Goal: Transaction & Acquisition: Book appointment/travel/reservation

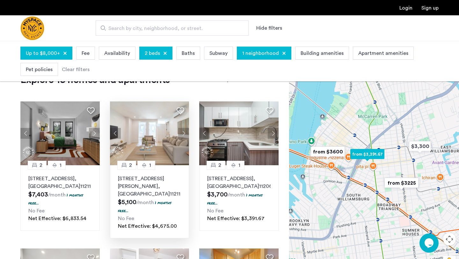
scroll to position [21, 0]
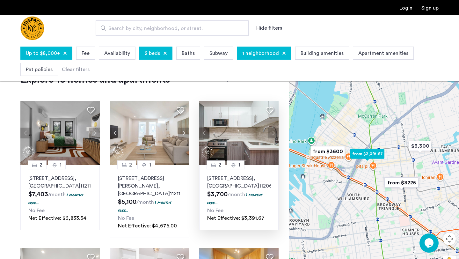
click at [270, 134] on button "Next apartment" at bounding box center [273, 132] width 11 height 11
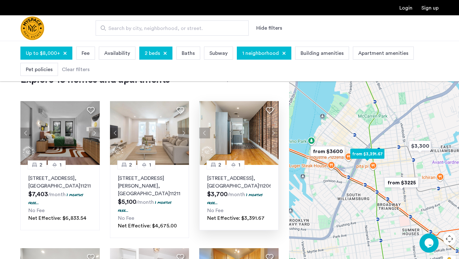
click at [270, 134] on button "Next apartment" at bounding box center [273, 132] width 11 height 11
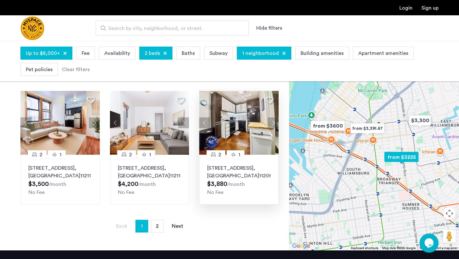
scroll to position [459, 0]
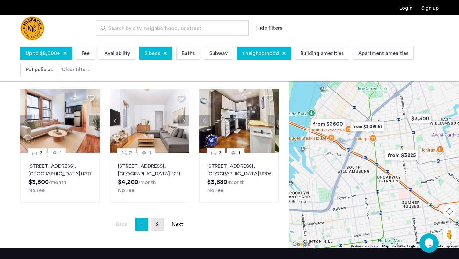
click at [160, 218] on link "page 2" at bounding box center [157, 224] width 12 height 12
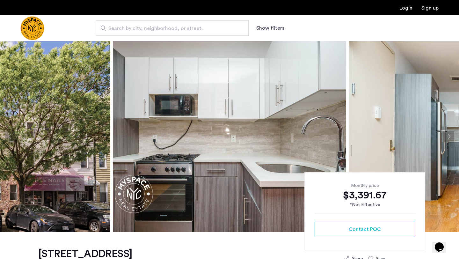
click at [450, 135] on button "Next apartment" at bounding box center [448, 136] width 11 height 11
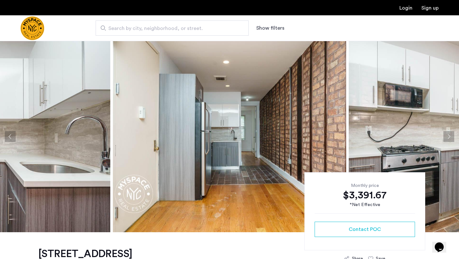
click at [450, 135] on button "Next apartment" at bounding box center [448, 136] width 11 height 11
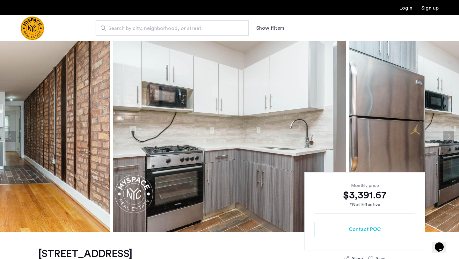
click at [450, 135] on button "Next apartment" at bounding box center [448, 136] width 11 height 11
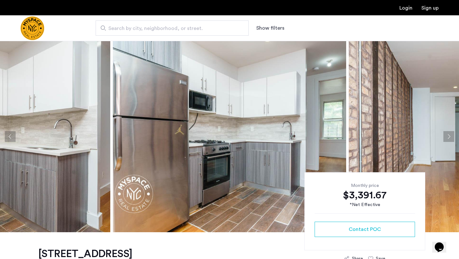
click at [450, 135] on button "Next apartment" at bounding box center [448, 136] width 11 height 11
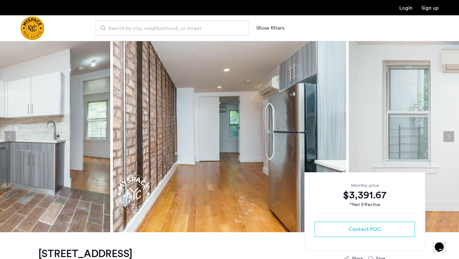
click at [450, 135] on button "Next apartment" at bounding box center [448, 136] width 11 height 11
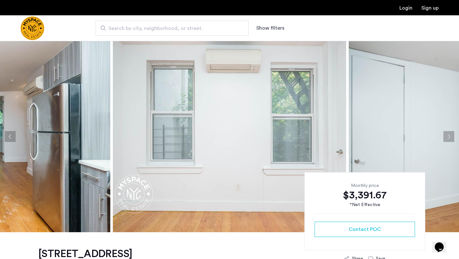
click at [450, 135] on button "Next apartment" at bounding box center [448, 136] width 11 height 11
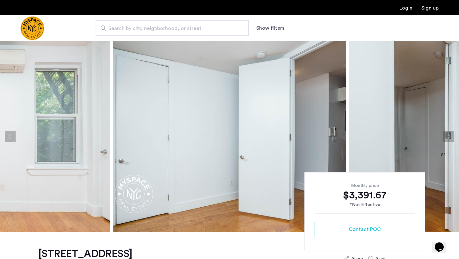
click at [450, 135] on button "Next apartment" at bounding box center [448, 136] width 11 height 11
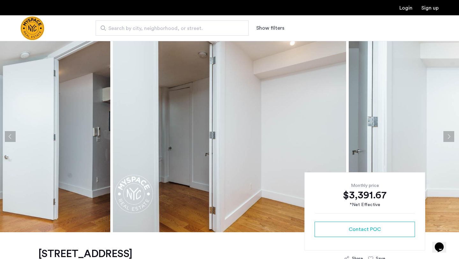
click at [450, 135] on button "Next apartment" at bounding box center [448, 136] width 11 height 11
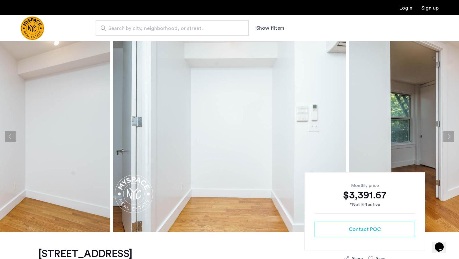
click at [450, 135] on button "Next apartment" at bounding box center [448, 136] width 11 height 11
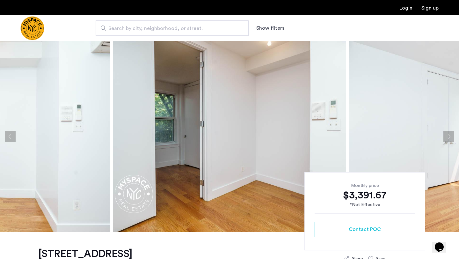
click at [450, 135] on button "Next apartment" at bounding box center [448, 136] width 11 height 11
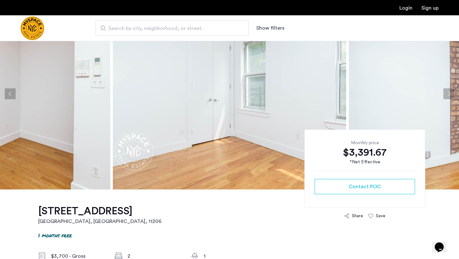
scroll to position [65, 0]
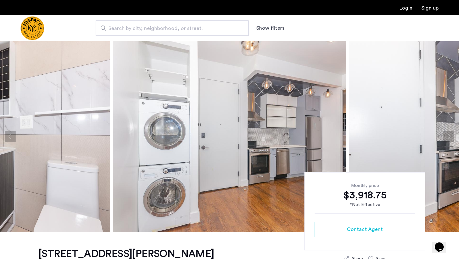
click at [451, 136] on button "Next apartment" at bounding box center [448, 136] width 11 height 11
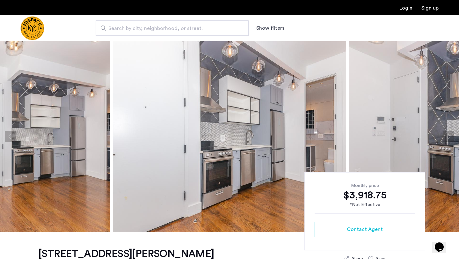
click at [451, 136] on button "Next apartment" at bounding box center [448, 136] width 11 height 11
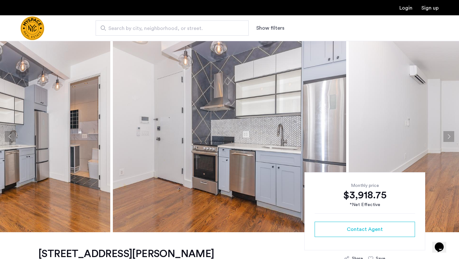
click at [451, 136] on button "Next apartment" at bounding box center [448, 136] width 11 height 11
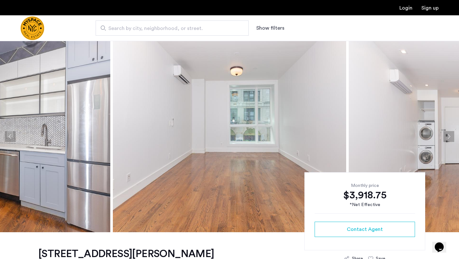
click at [451, 136] on button "Next apartment" at bounding box center [448, 136] width 11 height 11
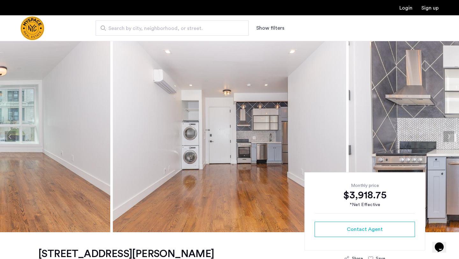
click at [451, 136] on button "Next apartment" at bounding box center [448, 136] width 11 height 11
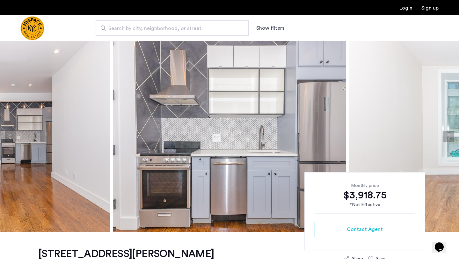
click at [451, 136] on button "Next apartment" at bounding box center [448, 136] width 11 height 11
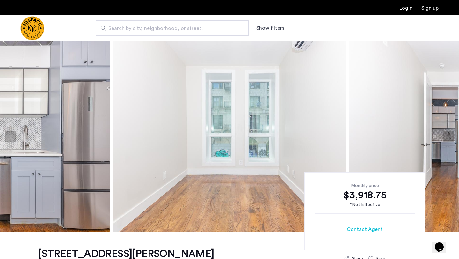
click at [451, 136] on button "Next apartment" at bounding box center [448, 136] width 11 height 11
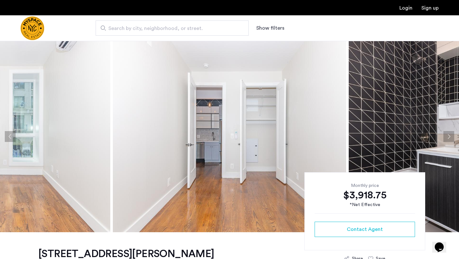
click at [451, 136] on button "Next apartment" at bounding box center [448, 136] width 11 height 11
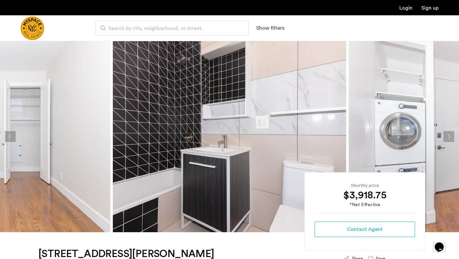
click at [451, 136] on button "Next apartment" at bounding box center [448, 136] width 11 height 11
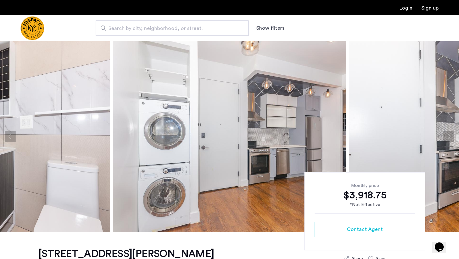
click at [451, 136] on button "Next apartment" at bounding box center [448, 136] width 11 height 11
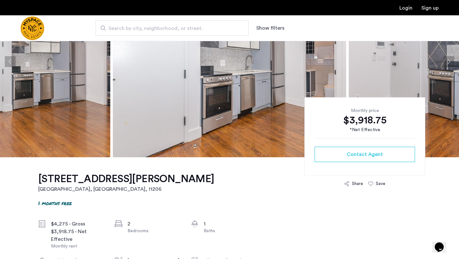
scroll to position [81, 0]
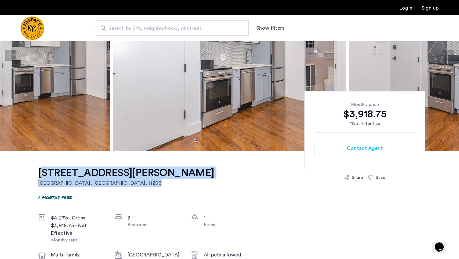
drag, startPoint x: 145, startPoint y: 167, endPoint x: 40, endPoint y: 163, distance: 104.9
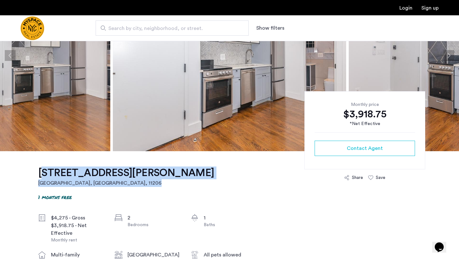
drag, startPoint x: 35, startPoint y: 166, endPoint x: 160, endPoint y: 173, distance: 124.8
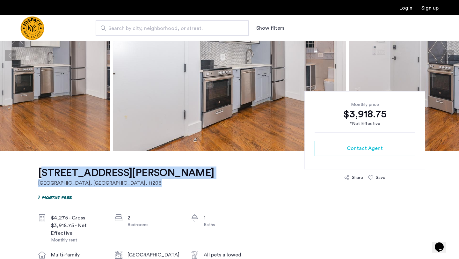
drag, startPoint x: 157, startPoint y: 174, endPoint x: 37, endPoint y: 167, distance: 120.1
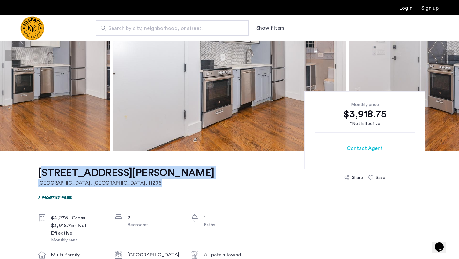
drag, startPoint x: 38, startPoint y: 170, endPoint x: 155, endPoint y: 173, distance: 117.3
drag, startPoint x: 159, startPoint y: 173, endPoint x: 85, endPoint y: 165, distance: 74.7
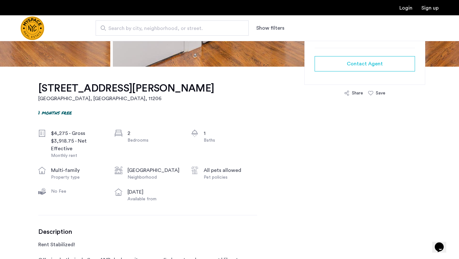
scroll to position [176, 0]
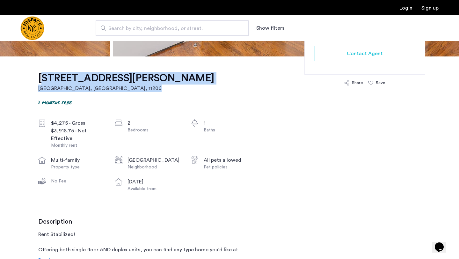
drag, startPoint x: 148, startPoint y: 79, endPoint x: 27, endPoint y: 72, distance: 120.7
copy link "85 Graham Ave, Unit 2B Brooklyn, NY , 11206"
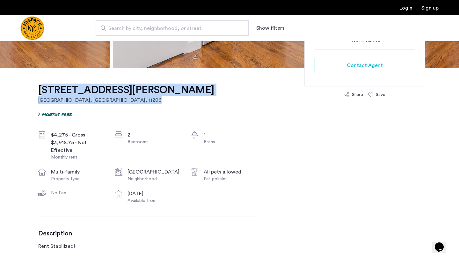
scroll to position [164, 0]
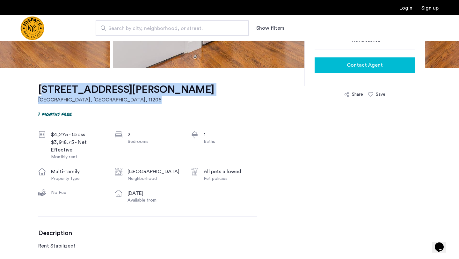
click at [333, 63] on div "Contact Agent" at bounding box center [365, 65] width 90 height 8
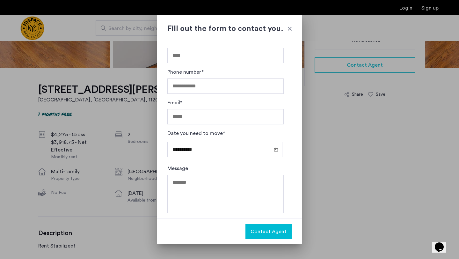
scroll to position [0, 0]
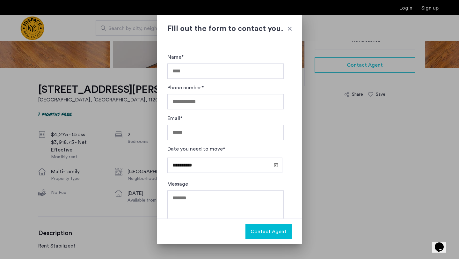
click at [200, 74] on input "Name*" at bounding box center [225, 70] width 116 height 15
type input "**********"
click at [200, 103] on input "Phone number*" at bounding box center [225, 101] width 116 height 15
type input "**********"
click at [274, 164] on span "Open calendar" at bounding box center [275, 164] width 15 height 15
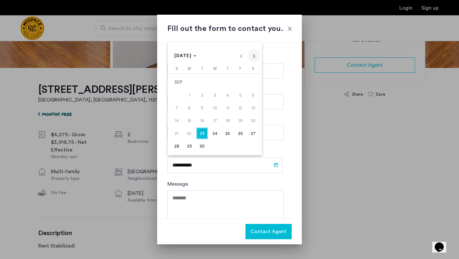
click at [255, 61] on span "Next month" at bounding box center [254, 55] width 13 height 13
click at [217, 81] on span "1" at bounding box center [214, 81] width 11 height 11
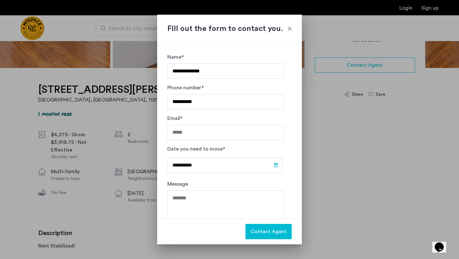
type input "**********"
click at [266, 226] on button "Contact Agent" at bounding box center [268, 231] width 46 height 15
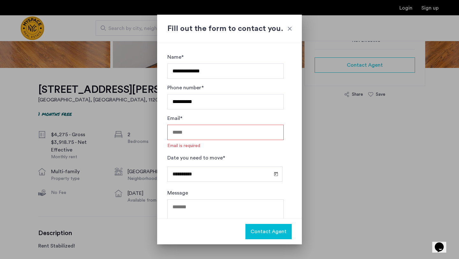
click at [203, 131] on input "Email*" at bounding box center [225, 132] width 116 height 15
type input "**********"
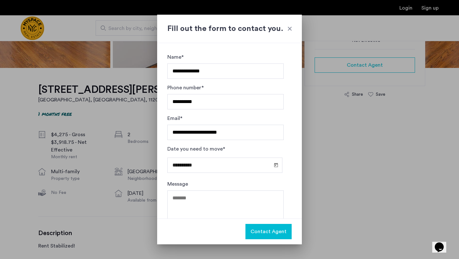
click at [281, 238] on button "Contact Agent" at bounding box center [268, 231] width 46 height 15
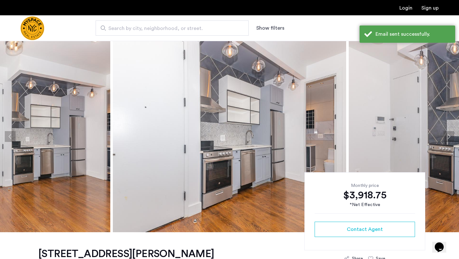
scroll to position [164, 0]
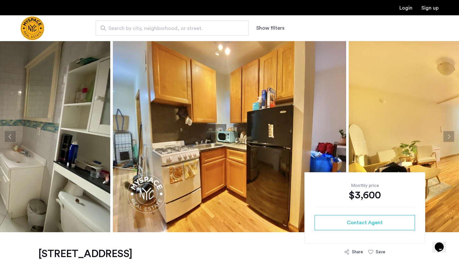
click at [446, 136] on button "Next apartment" at bounding box center [448, 136] width 11 height 11
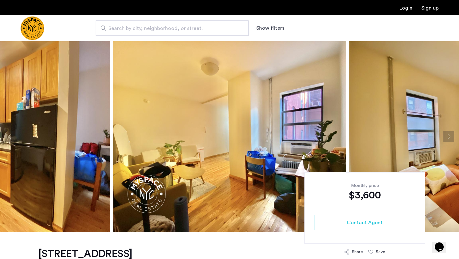
click at [446, 136] on button "Next apartment" at bounding box center [448, 136] width 11 height 11
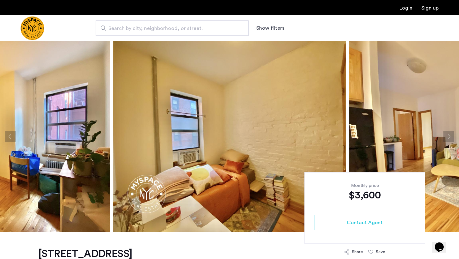
click at [446, 136] on button "Next apartment" at bounding box center [448, 136] width 11 height 11
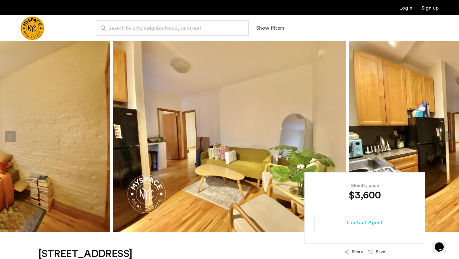
click at [446, 136] on button "Next apartment" at bounding box center [448, 136] width 11 height 11
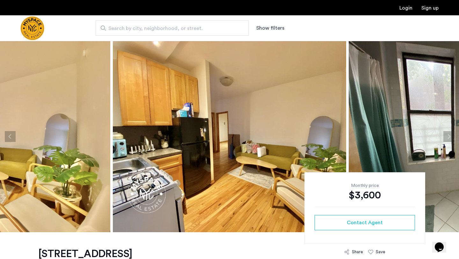
click at [446, 136] on button "Next apartment" at bounding box center [448, 136] width 11 height 11
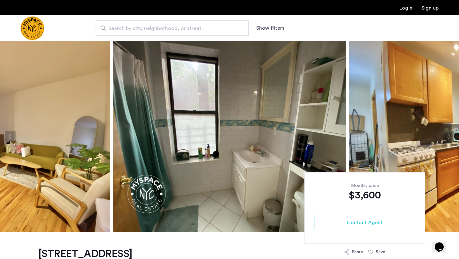
click at [446, 136] on button "Next apartment" at bounding box center [448, 136] width 11 height 11
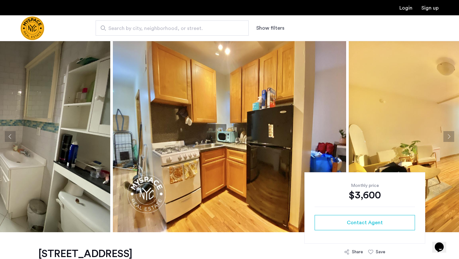
click at [446, 136] on button "Next apartment" at bounding box center [448, 136] width 11 height 11
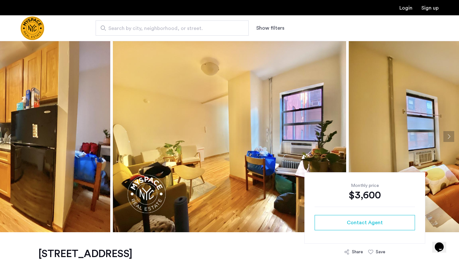
click at [446, 136] on button "Next apartment" at bounding box center [448, 136] width 11 height 11
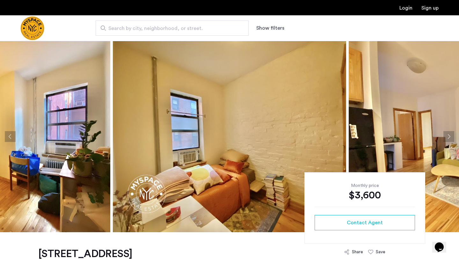
click at [446, 136] on button "Next apartment" at bounding box center [448, 136] width 11 height 11
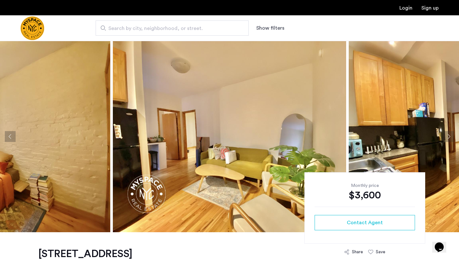
click at [446, 136] on button "Next apartment" at bounding box center [448, 136] width 11 height 11
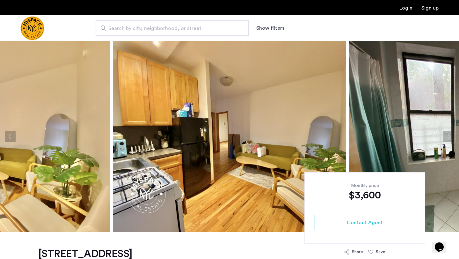
click at [449, 139] on button "Next apartment" at bounding box center [448, 136] width 11 height 11
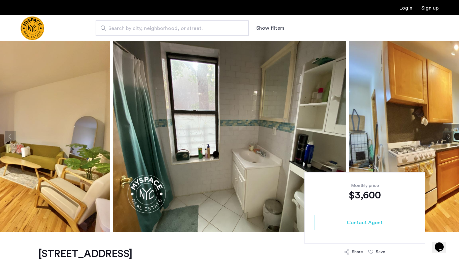
click at [449, 139] on button "Next apartment" at bounding box center [448, 136] width 11 height 11
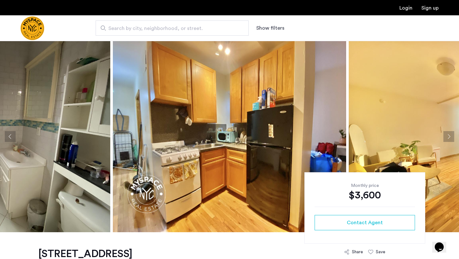
click at [449, 139] on button "Next apartment" at bounding box center [448, 136] width 11 height 11
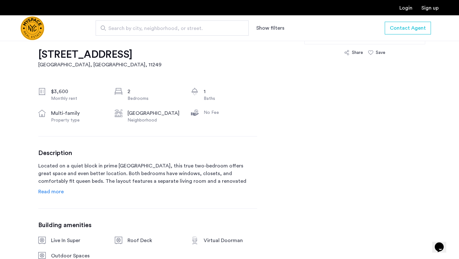
scroll to position [205, 0]
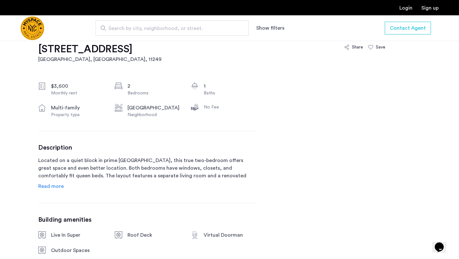
click at [61, 188] on span "Read more" at bounding box center [50, 186] width 25 height 5
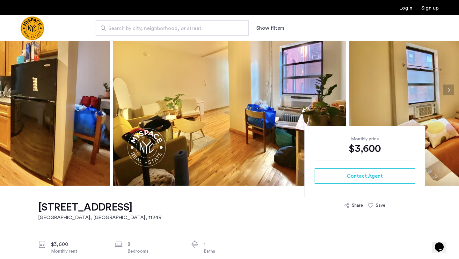
scroll to position [77, 0]
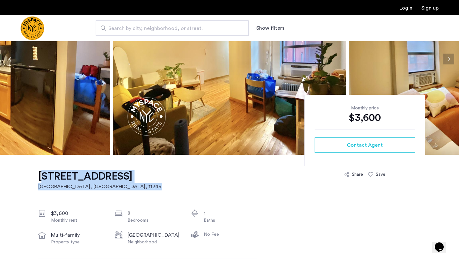
drag, startPoint x: 130, startPoint y: 174, endPoint x: 34, endPoint y: 171, distance: 96.3
copy link "117 S 4th St, Unit BL Brooklyn, NY , 11249"
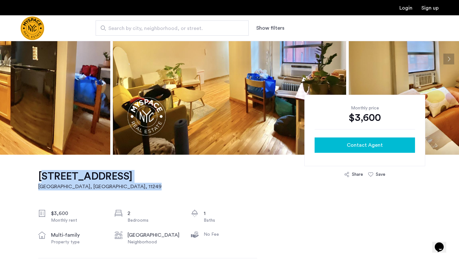
click at [338, 145] on div "Contact Agent" at bounding box center [365, 145] width 90 height 8
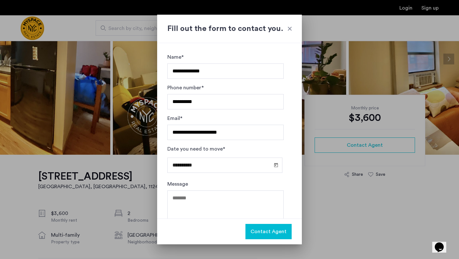
scroll to position [17, 0]
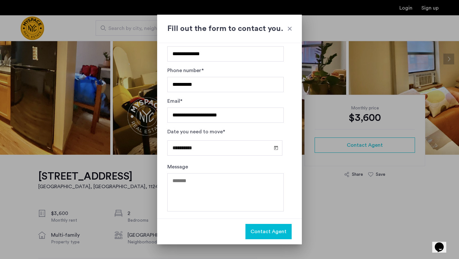
click at [278, 234] on span "Contact Agent" at bounding box center [269, 232] width 36 height 8
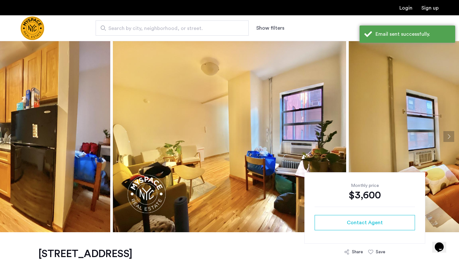
scroll to position [77, 0]
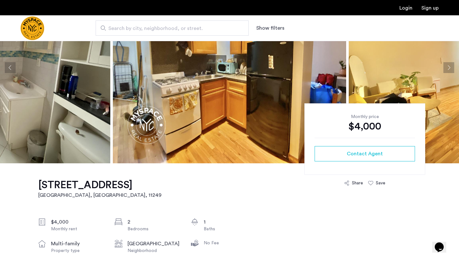
scroll to position [69, 0]
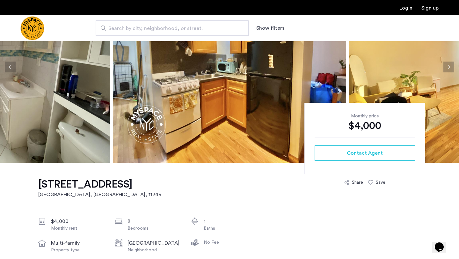
click at [450, 72] on ngx-slick-carousel at bounding box center [229, 66] width 459 height 191
click at [449, 68] on button "Next apartment" at bounding box center [448, 67] width 11 height 11
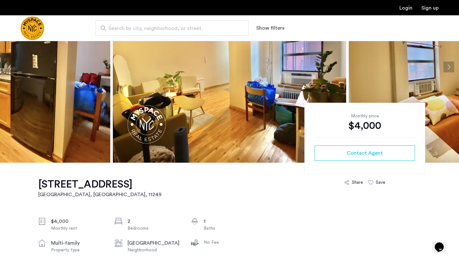
click at [449, 66] on button "Next apartment" at bounding box center [448, 67] width 11 height 11
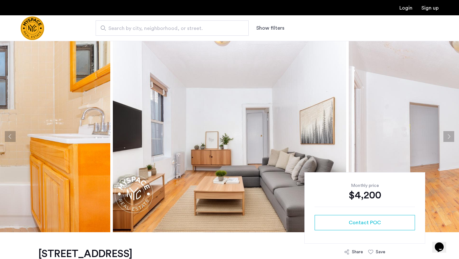
click at [453, 135] on button "Next apartment" at bounding box center [448, 136] width 11 height 11
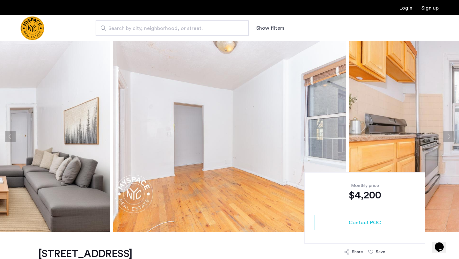
click at [453, 135] on button "Next apartment" at bounding box center [448, 136] width 11 height 11
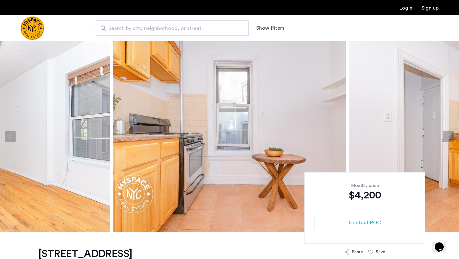
click at [453, 135] on button "Next apartment" at bounding box center [448, 136] width 11 height 11
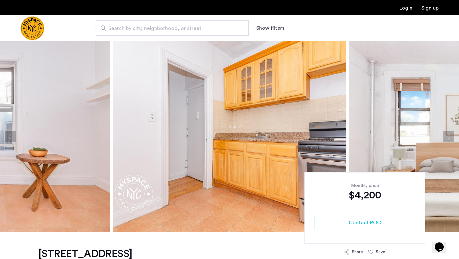
click at [453, 135] on button "Next apartment" at bounding box center [448, 136] width 11 height 11
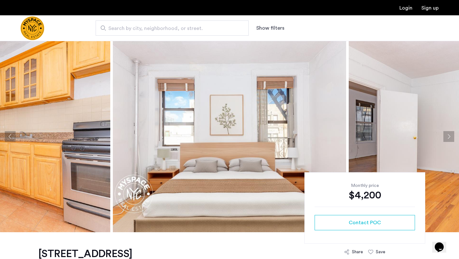
click at [453, 135] on button "Next apartment" at bounding box center [448, 136] width 11 height 11
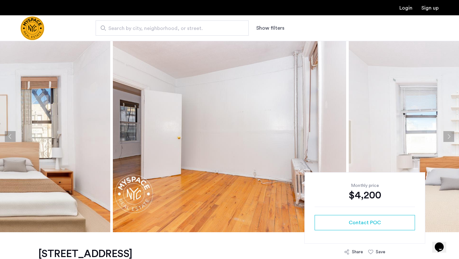
click at [453, 135] on button "Next apartment" at bounding box center [448, 136] width 11 height 11
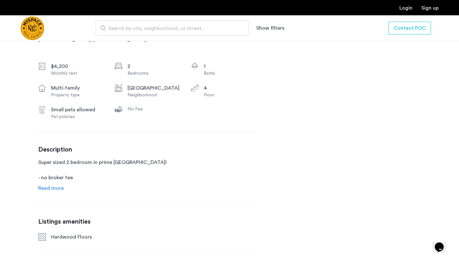
scroll to position [227, 0]
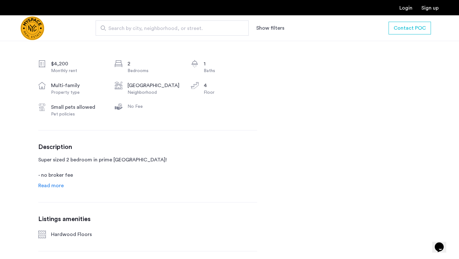
click at [48, 186] on span "Read more" at bounding box center [50, 185] width 25 height 5
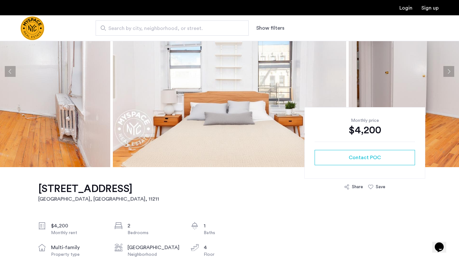
scroll to position [91, 0]
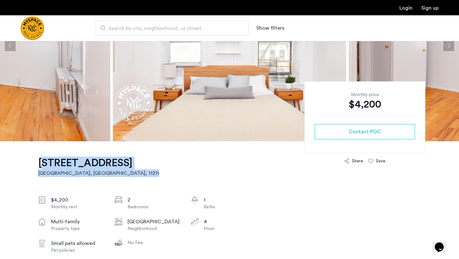
drag, startPoint x: 132, startPoint y: 160, endPoint x: 16, endPoint y: 156, distance: 115.8
copy link "228 S 3rd St, Unit E4 Brooklyn, NY , 11211"
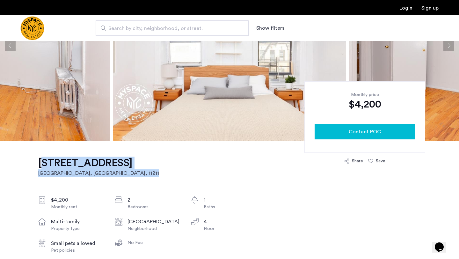
click at [354, 133] on span "Contact POC" at bounding box center [365, 132] width 32 height 8
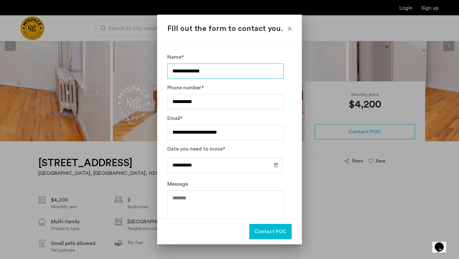
scroll to position [17, 0]
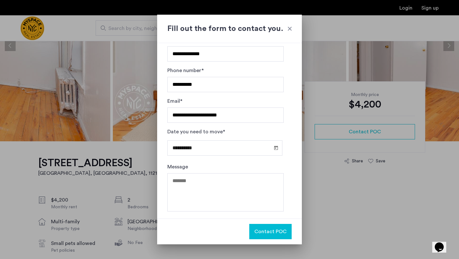
click at [275, 228] on span "Contact POC" at bounding box center [270, 232] width 32 height 8
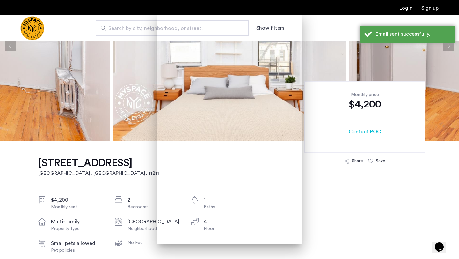
scroll to position [91, 0]
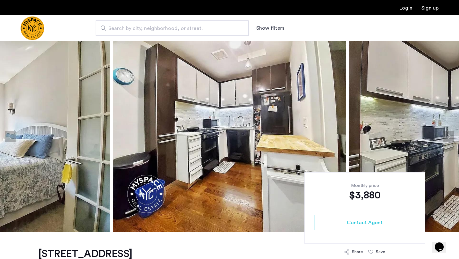
click at [448, 137] on button "Next apartment" at bounding box center [448, 136] width 11 height 11
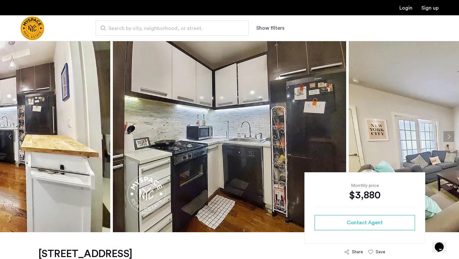
click at [448, 137] on button "Next apartment" at bounding box center [448, 136] width 11 height 11
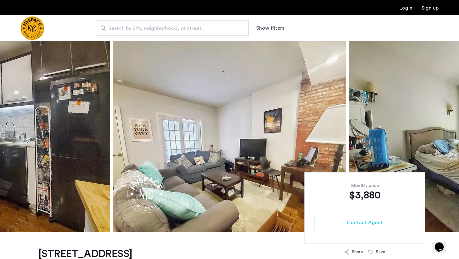
click at [448, 137] on button "Next apartment" at bounding box center [448, 136] width 11 height 11
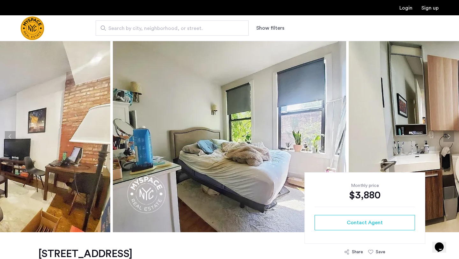
click at [448, 137] on button "Next apartment" at bounding box center [448, 136] width 11 height 11
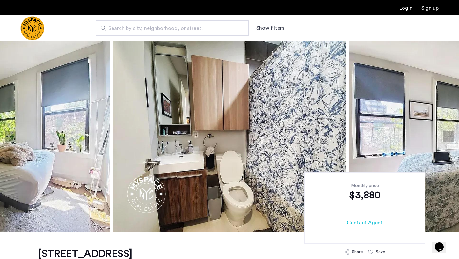
click at [448, 137] on button "Next apartment" at bounding box center [448, 136] width 11 height 11
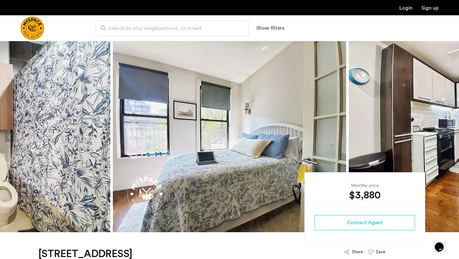
click at [448, 137] on button "Next apartment" at bounding box center [448, 136] width 11 height 11
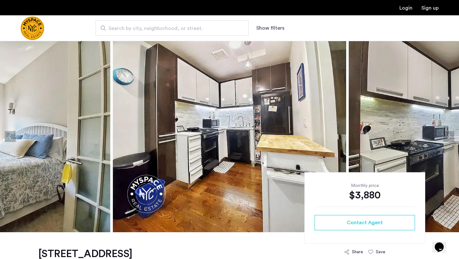
click at [448, 137] on button "Next apartment" at bounding box center [448, 136] width 11 height 11
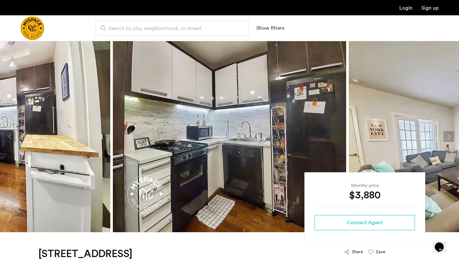
click at [448, 137] on button "Next apartment" at bounding box center [448, 136] width 11 height 11
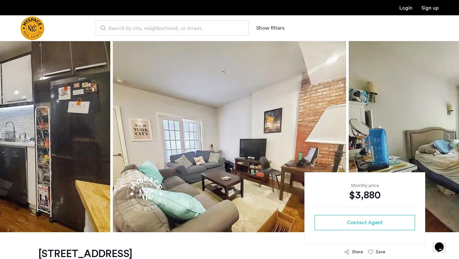
click at [448, 137] on button "Next apartment" at bounding box center [448, 136] width 11 height 11
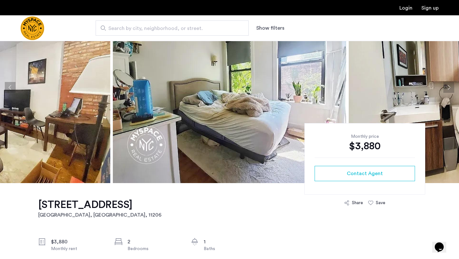
scroll to position [51, 0]
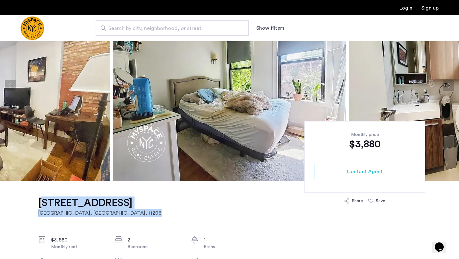
drag, startPoint x: 165, startPoint y: 203, endPoint x: 4, endPoint y: 202, distance: 161.0
copy link "[STREET_ADDRESS]"
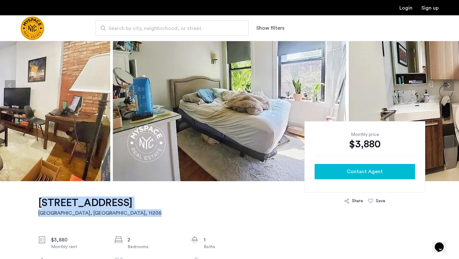
click at [353, 168] on span "Contact Agent" at bounding box center [365, 172] width 36 height 8
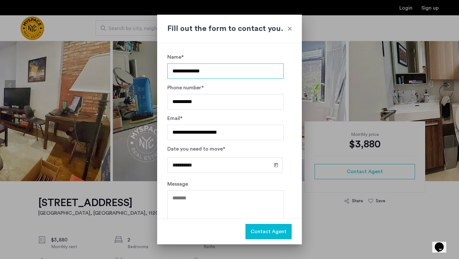
scroll to position [17, 0]
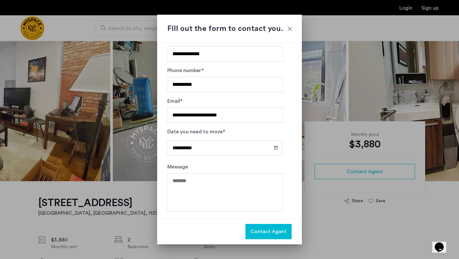
click at [276, 234] on span "Contact Agent" at bounding box center [269, 232] width 36 height 8
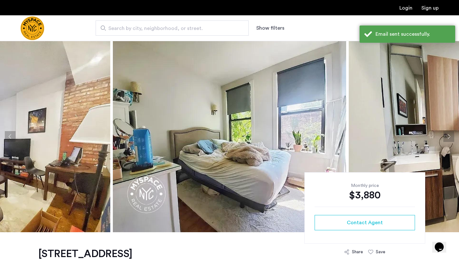
scroll to position [51, 0]
